Goal: Communication & Community: Connect with others

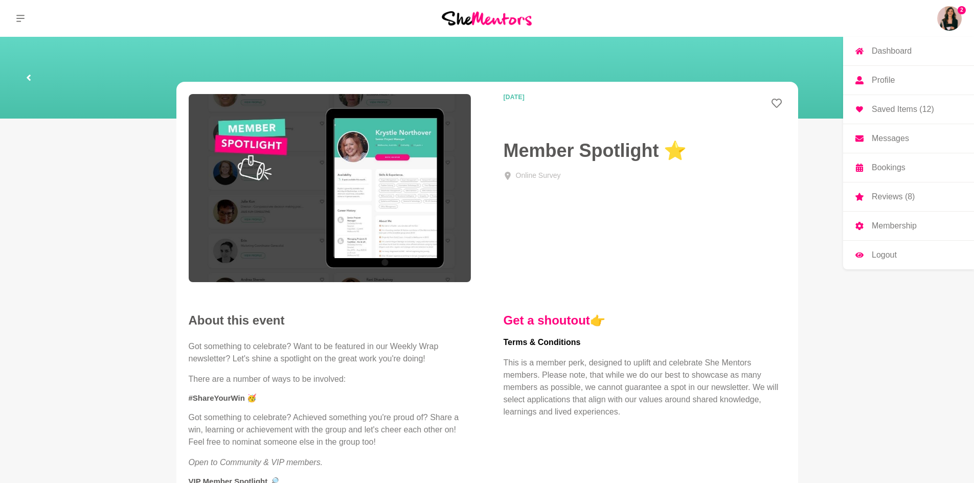
click at [954, 17] on img at bounding box center [949, 18] width 25 height 25
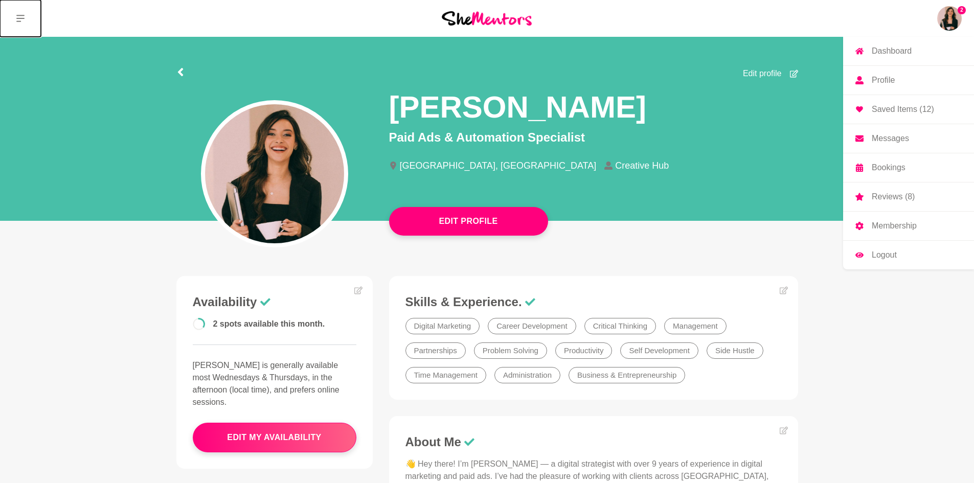
click at [23, 19] on icon at bounding box center [20, 18] width 8 height 8
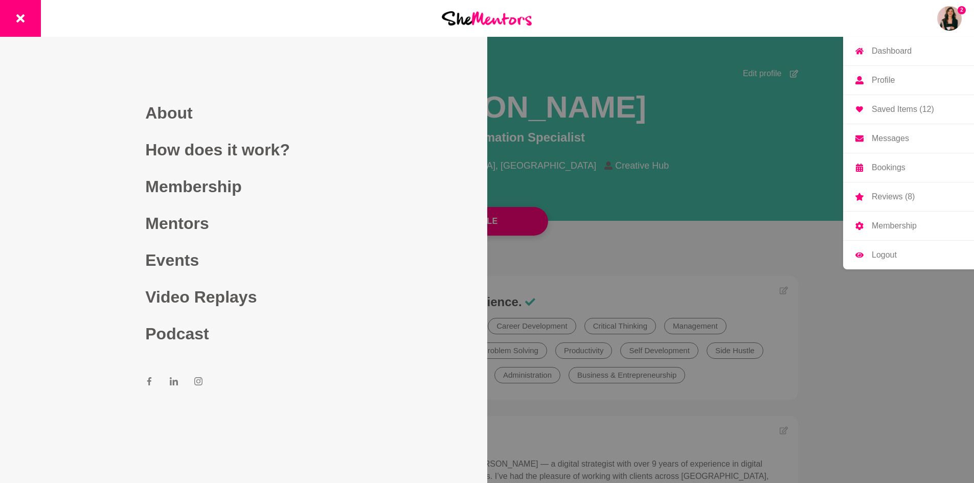
click at [958, 15] on img at bounding box center [949, 18] width 25 height 25
click at [886, 81] on p "Profile" at bounding box center [882, 80] width 23 height 8
click at [899, 137] on p "Messages" at bounding box center [889, 138] width 37 height 8
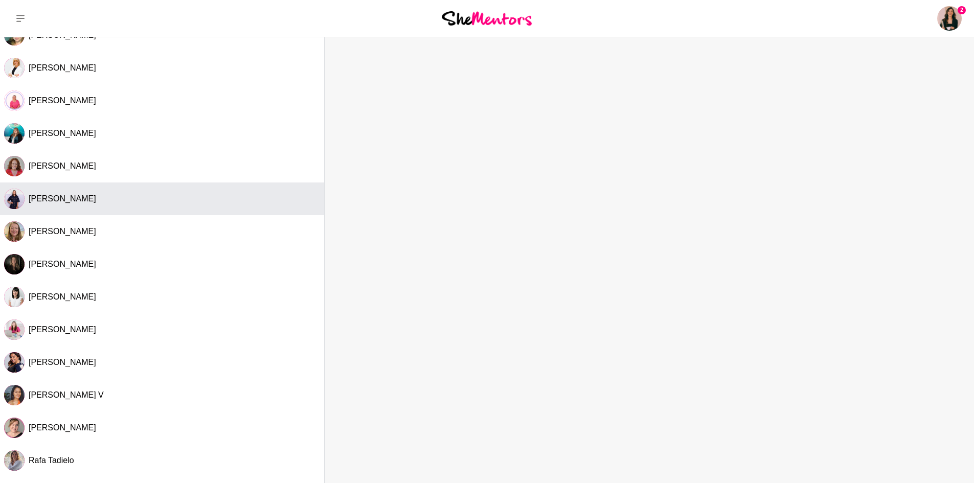
scroll to position [82, 0]
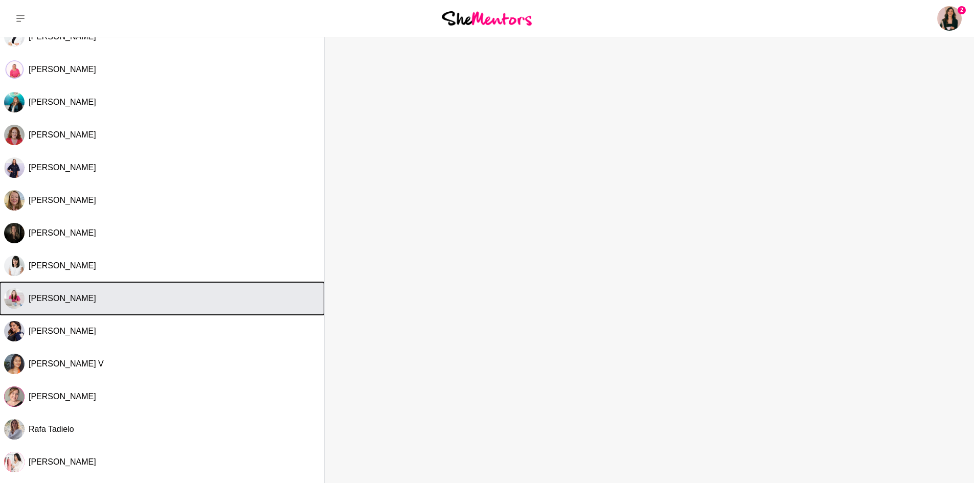
click at [183, 305] on button "[PERSON_NAME]" at bounding box center [162, 298] width 324 height 33
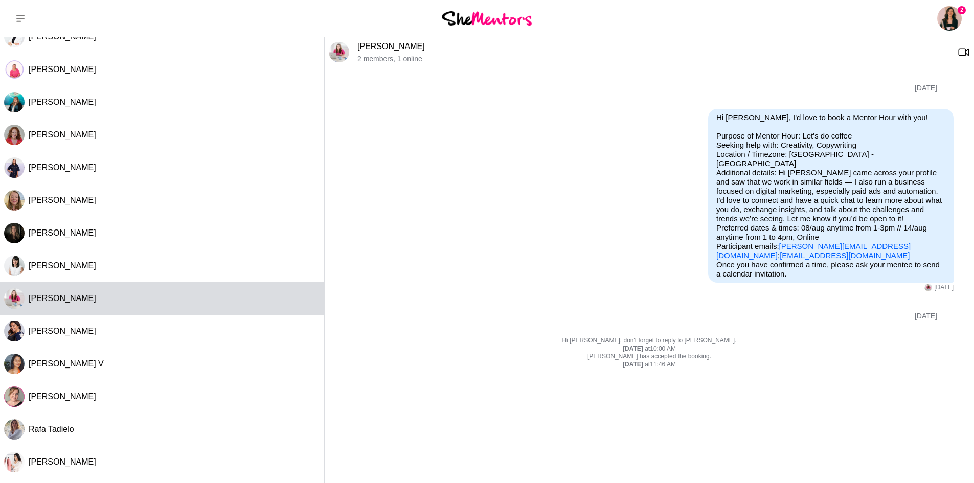
click at [397, 40] on div "[PERSON_NAME] 2 members , 1 online" at bounding box center [649, 52] width 649 height 30
click at [391, 44] on link "[PERSON_NAME]" at bounding box center [390, 46] width 67 height 9
click at [340, 47] on img at bounding box center [339, 52] width 20 height 20
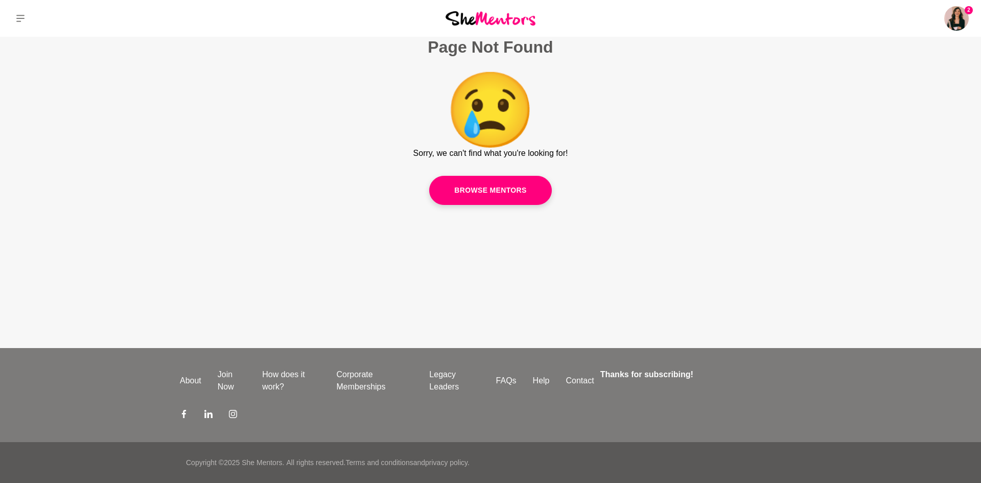
click at [975, 22] on div "2 Dashboard Profile Saved Items (12) Messages Bookings Reviews (8) Membership L…" at bounding box center [817, 18] width 327 height 37
click at [961, 23] on img at bounding box center [956, 18] width 25 height 25
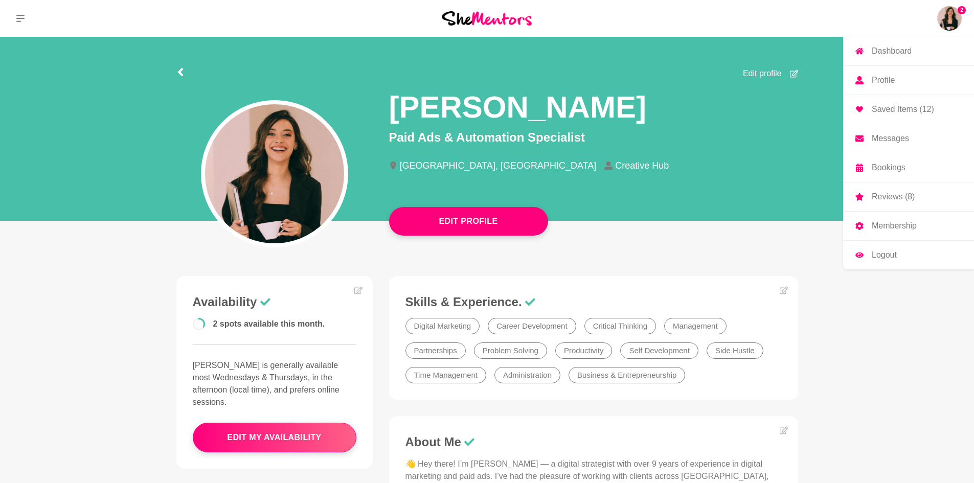
click at [907, 55] on link "Dashboard" at bounding box center [908, 51] width 131 height 29
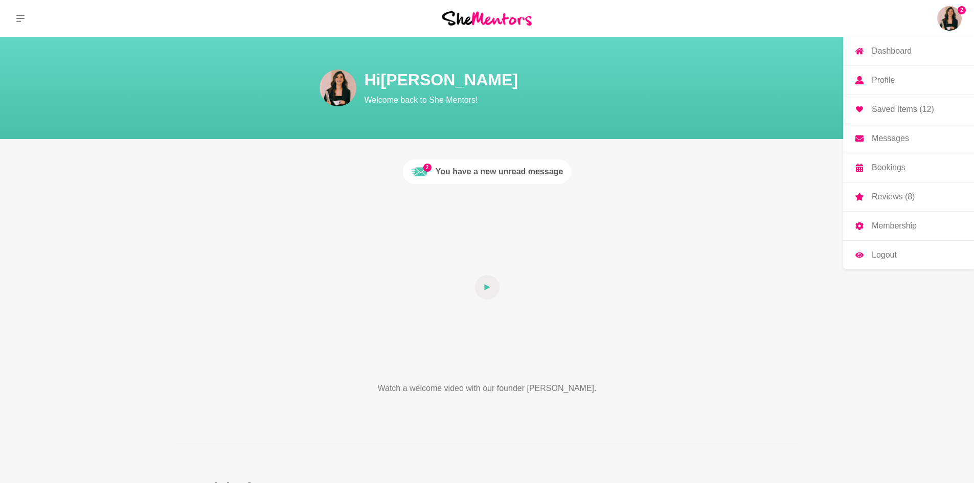
click at [912, 53] on link "Dashboard" at bounding box center [908, 51] width 131 height 29
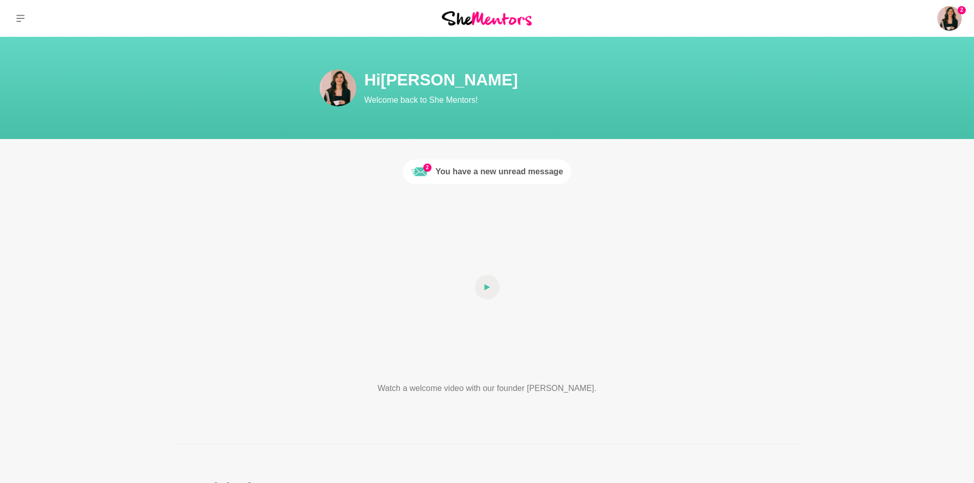
click at [478, 176] on div "You have a new unread message" at bounding box center [499, 172] width 128 height 12
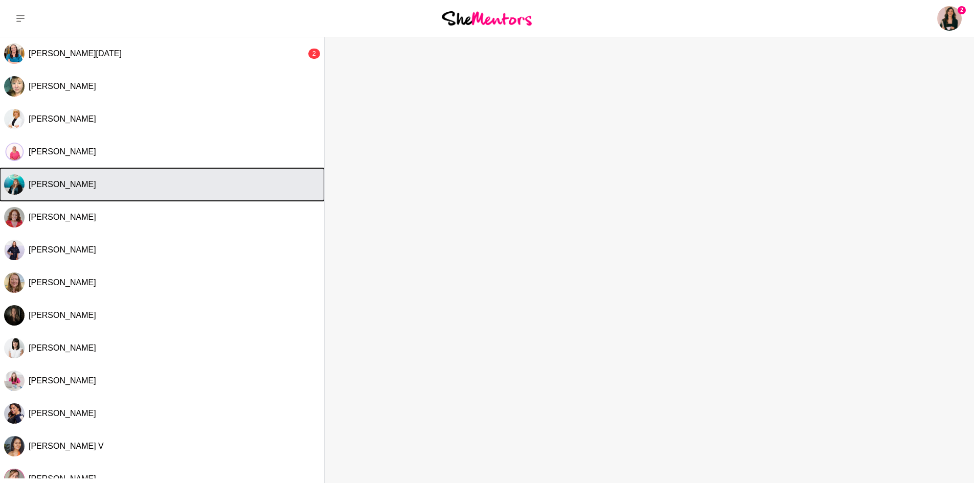
click at [148, 188] on div "[PERSON_NAME]" at bounding box center [174, 184] width 291 height 10
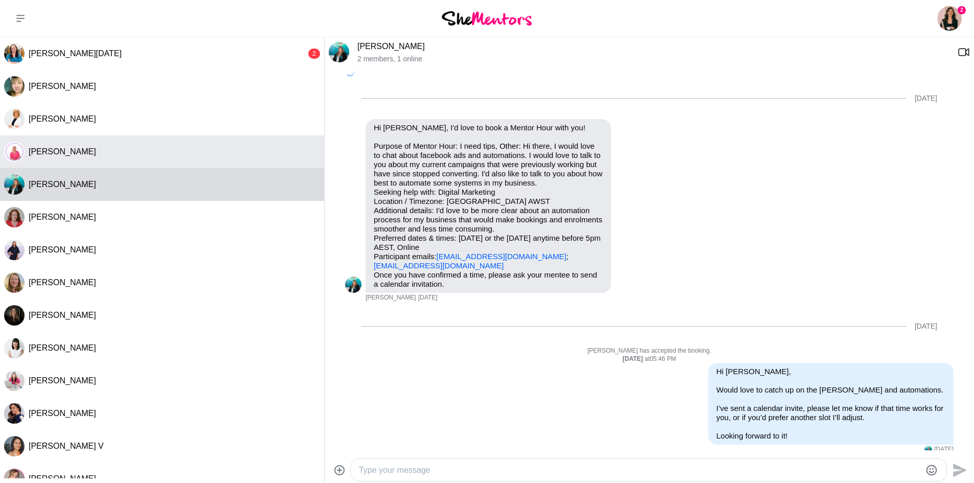
scroll to position [173, 0]
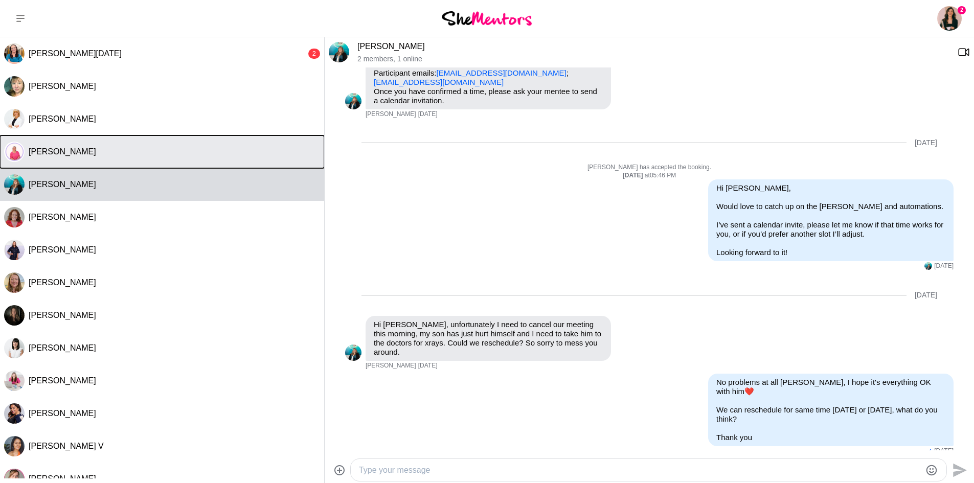
click at [166, 152] on div "[PERSON_NAME]" at bounding box center [174, 152] width 291 height 10
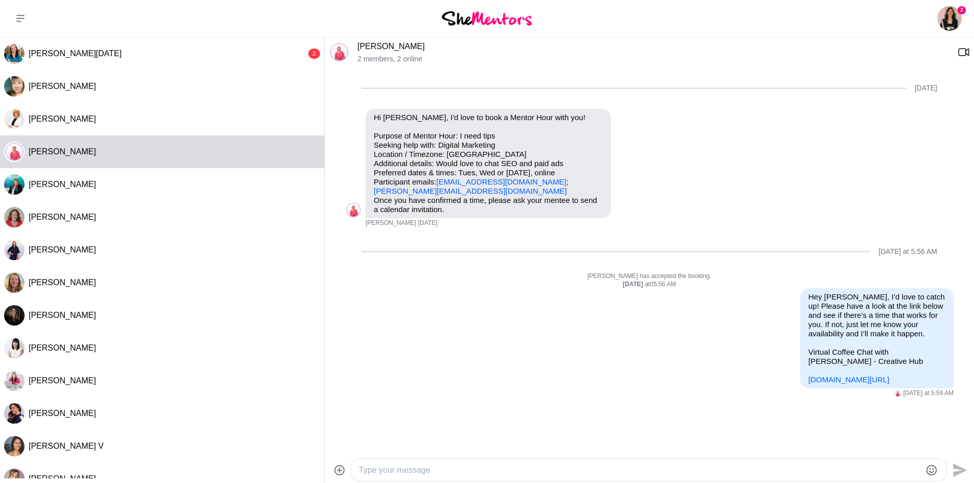
click at [341, 48] on img at bounding box center [339, 52] width 20 height 20
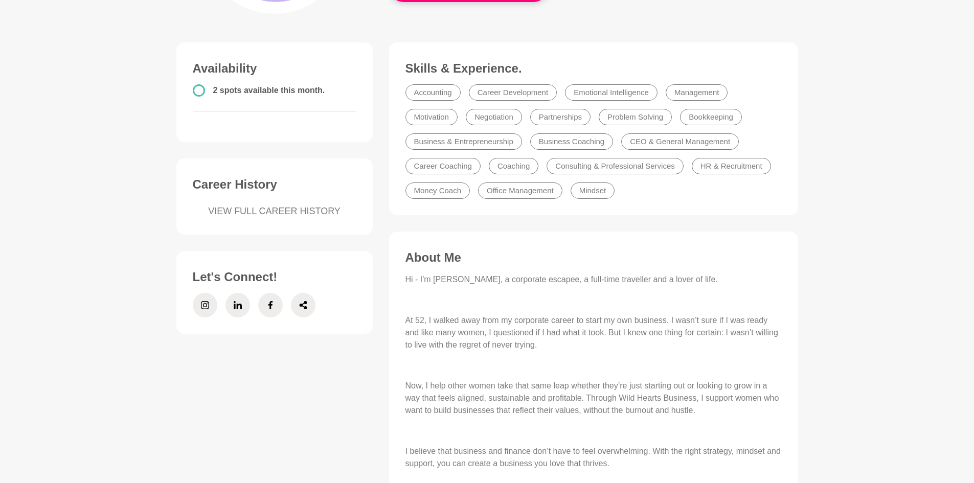
scroll to position [256, 0]
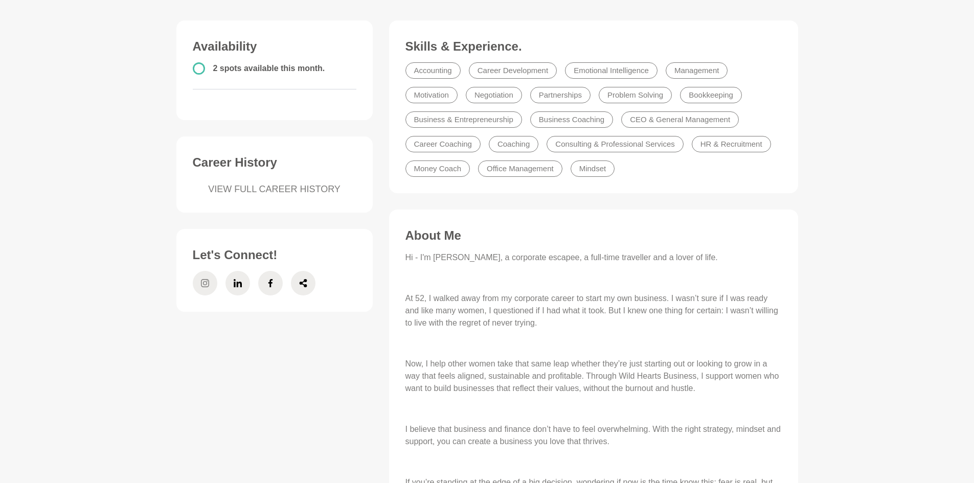
click at [215, 285] on span at bounding box center [205, 283] width 25 height 25
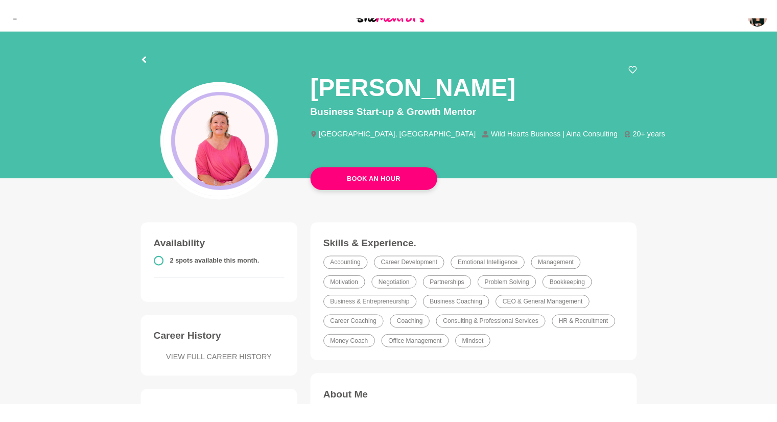
scroll to position [0, 0]
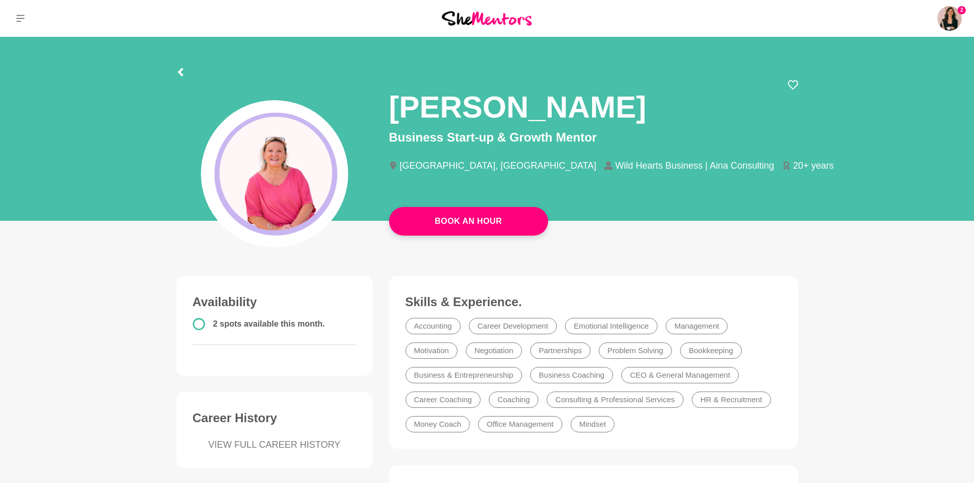
click at [502, 20] on img at bounding box center [487, 18] width 90 height 14
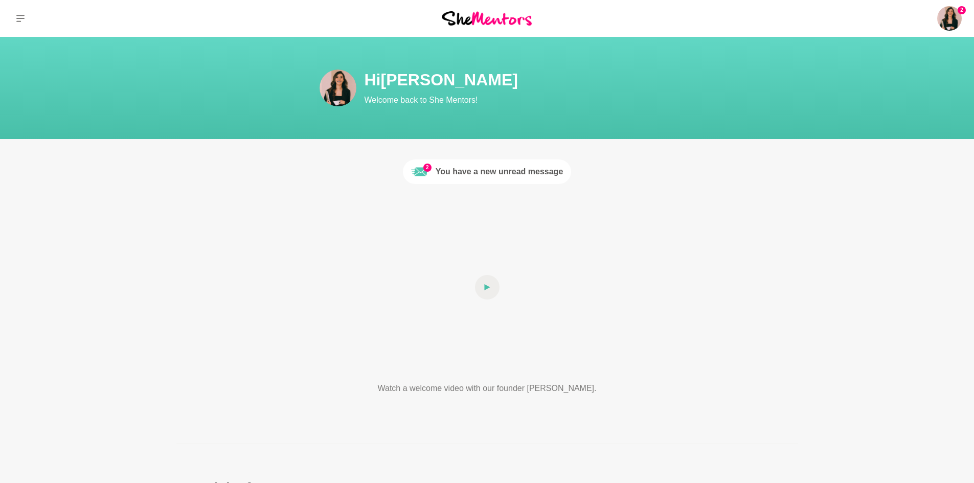
click at [483, 27] on div at bounding box center [487, 18] width 325 height 37
click at [484, 15] on img at bounding box center [487, 18] width 90 height 14
